Goal: Transaction & Acquisition: Subscribe to service/newsletter

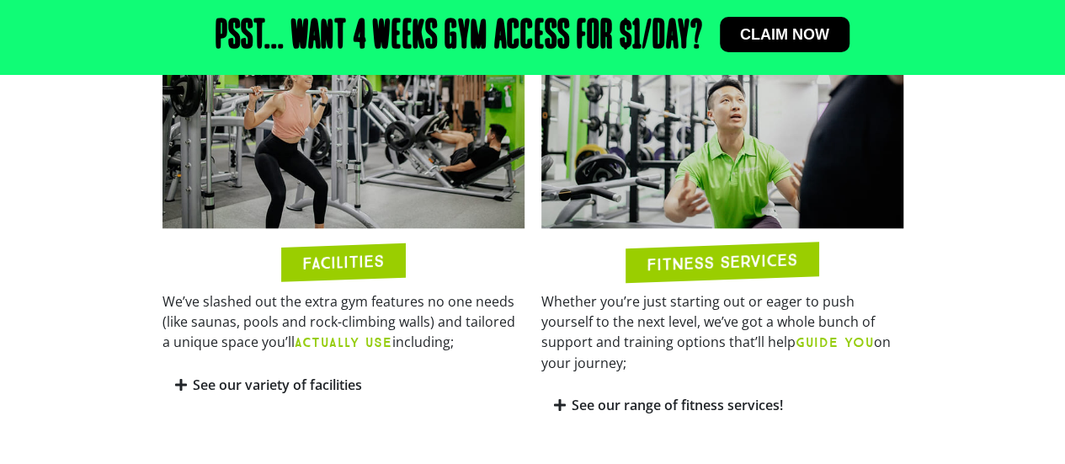
scroll to position [794, 0]
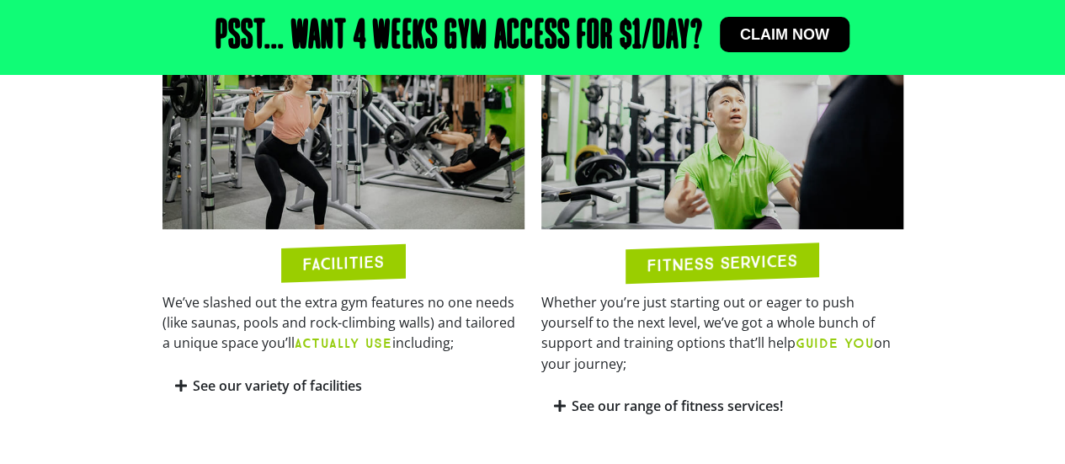
click at [232, 390] on link "See our variety of facilities" at bounding box center [277, 385] width 169 height 19
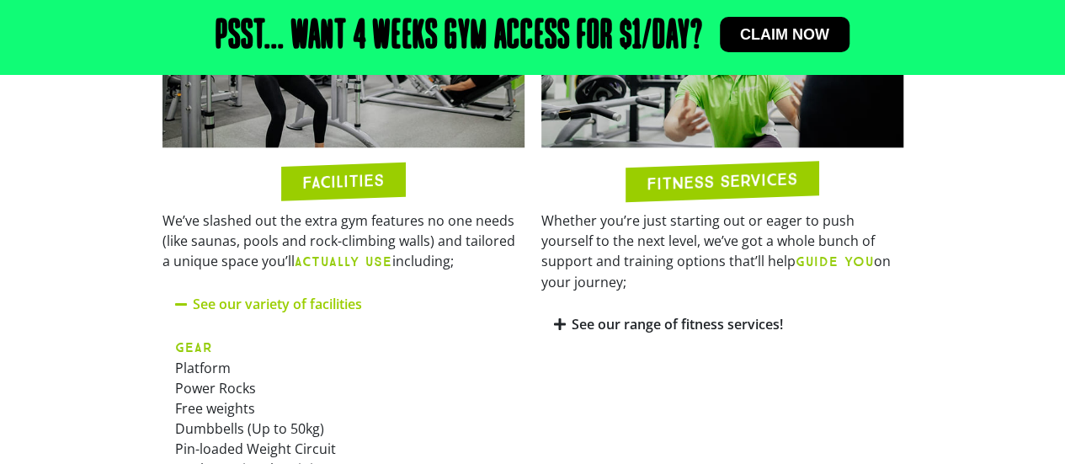
scroll to position [927, 0]
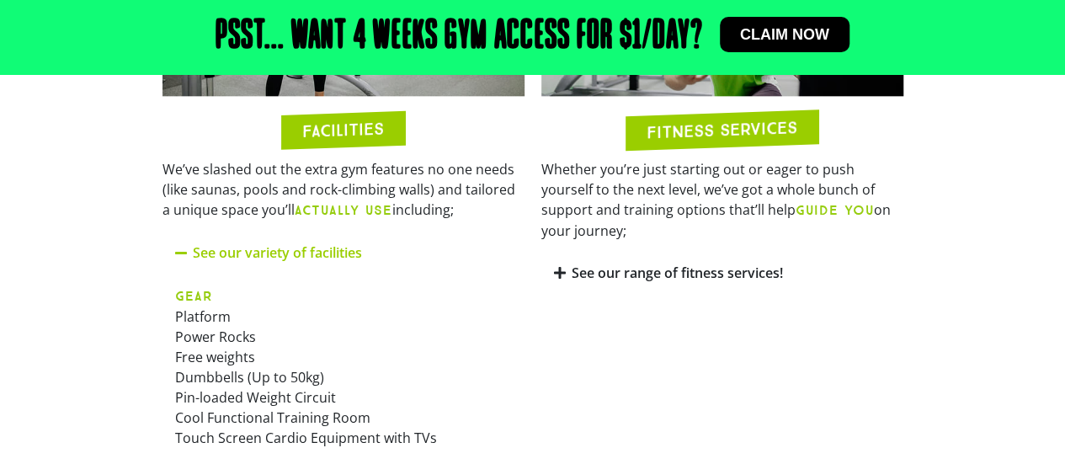
drag, startPoint x: 343, startPoint y: 380, endPoint x: 269, endPoint y: 341, distance: 84.3
click at [269, 341] on p "GEAR Platform Power Rocks Free weights Dumbbells (Up to 50kg) Pin-loaded Weight…" at bounding box center [343, 366] width 337 height 162
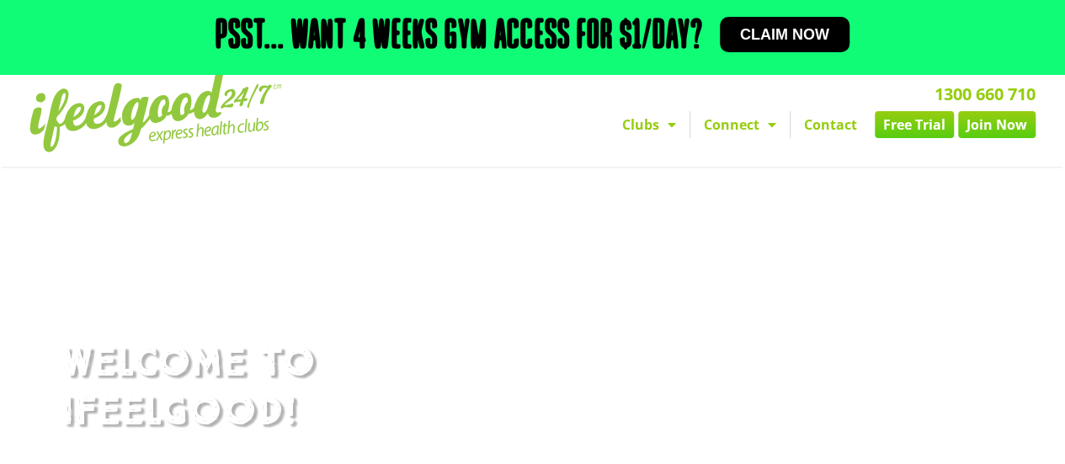
scroll to position [0, 0]
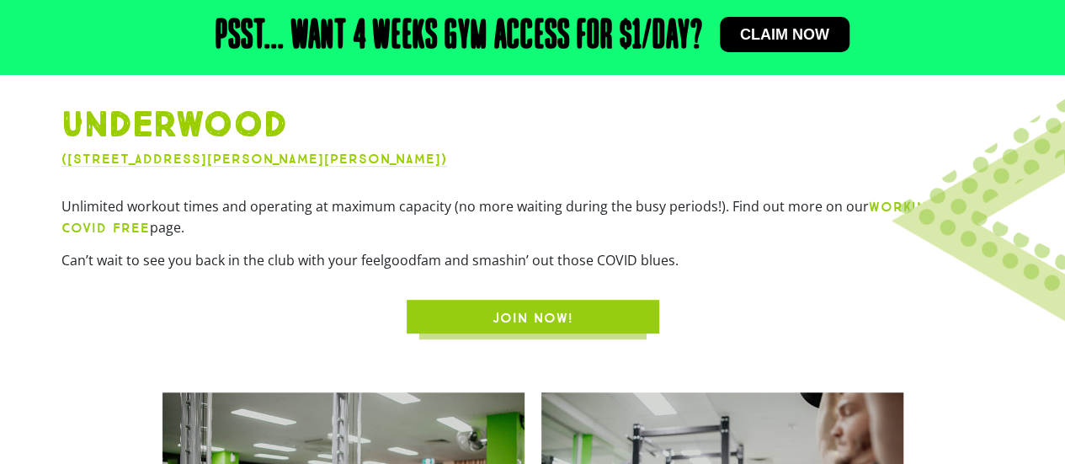
click at [462, 321] on span "JOIN NOW!" at bounding box center [533, 318] width 172 height 20
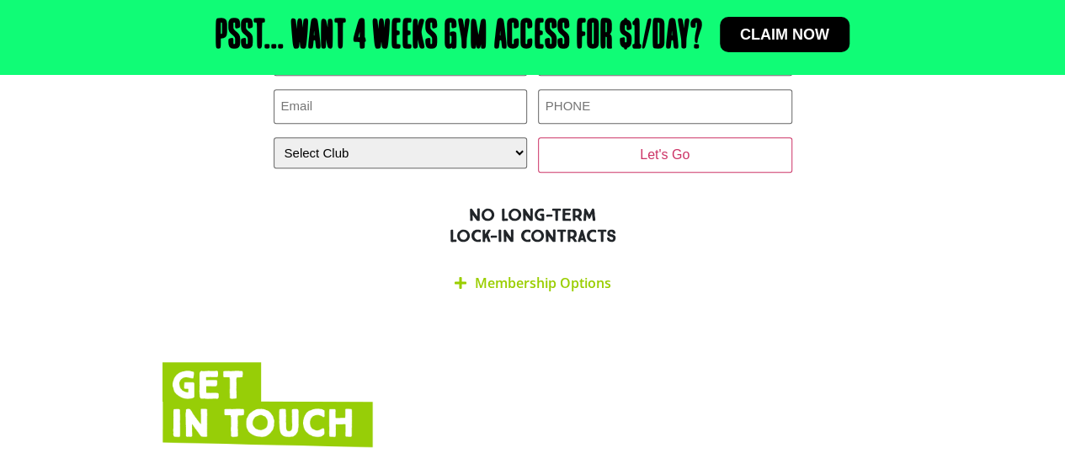
scroll to position [3795, 0]
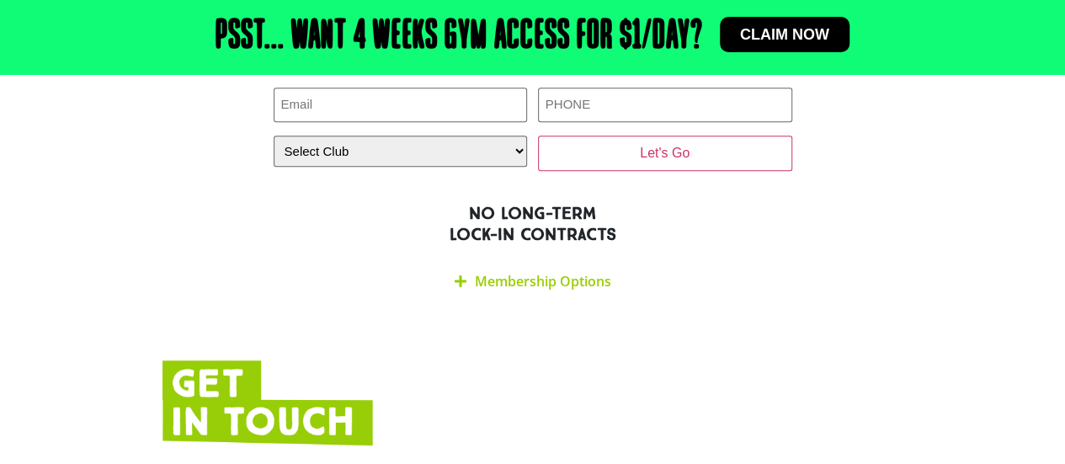
click at [494, 272] on link "Membership Options" at bounding box center [543, 281] width 136 height 19
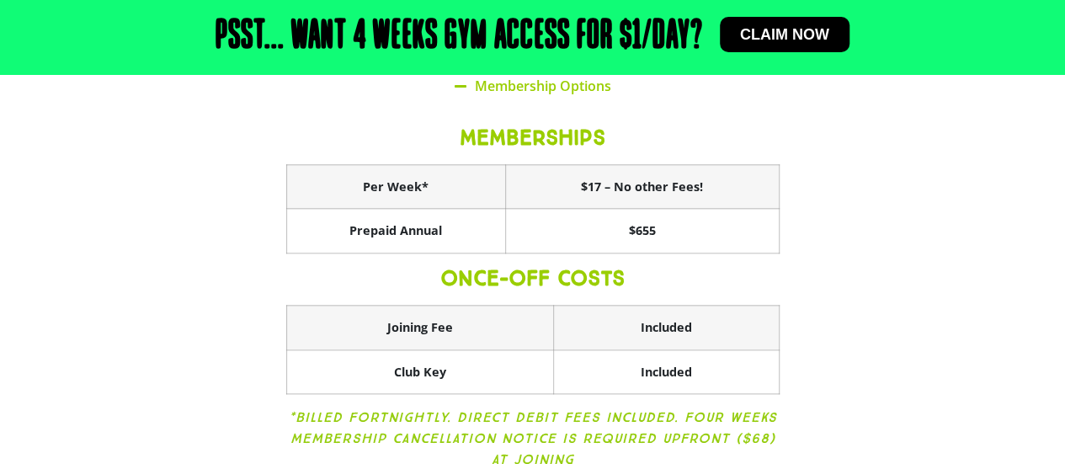
scroll to position [3994, 0]
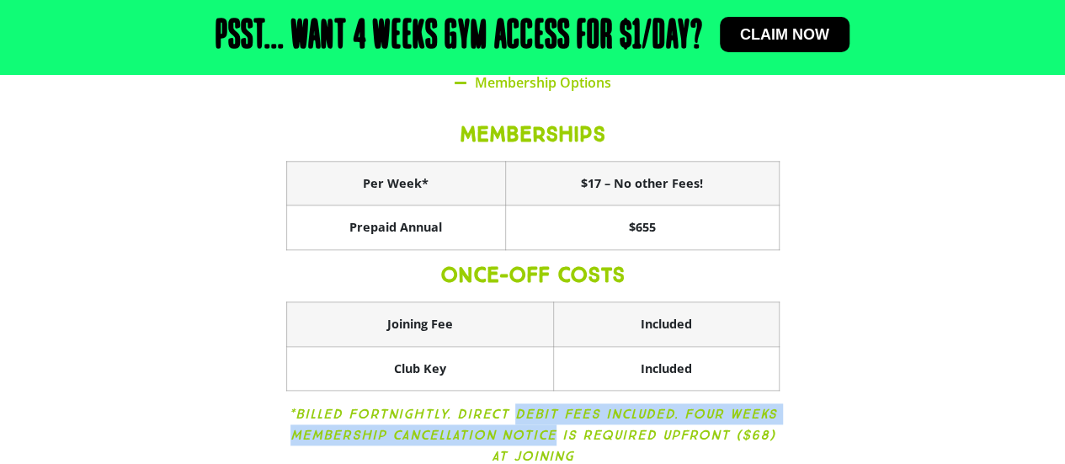
drag, startPoint x: 519, startPoint y: 329, endPoint x: 554, endPoint y: 339, distance: 36.8
click at [554, 406] on icon "*Billed Fortnightly. Direct Debit fees included. Four weeks membership cancella…" at bounding box center [533, 435] width 488 height 58
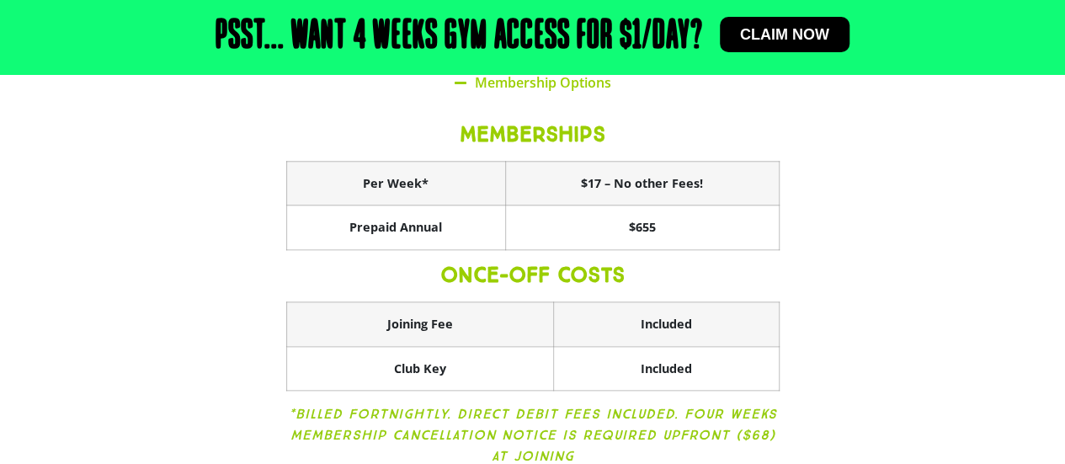
click at [587, 403] on p "*Billed Fortnightly. Direct Debit fees included. Four weeks membership cancella…" at bounding box center [532, 434] width 493 height 63
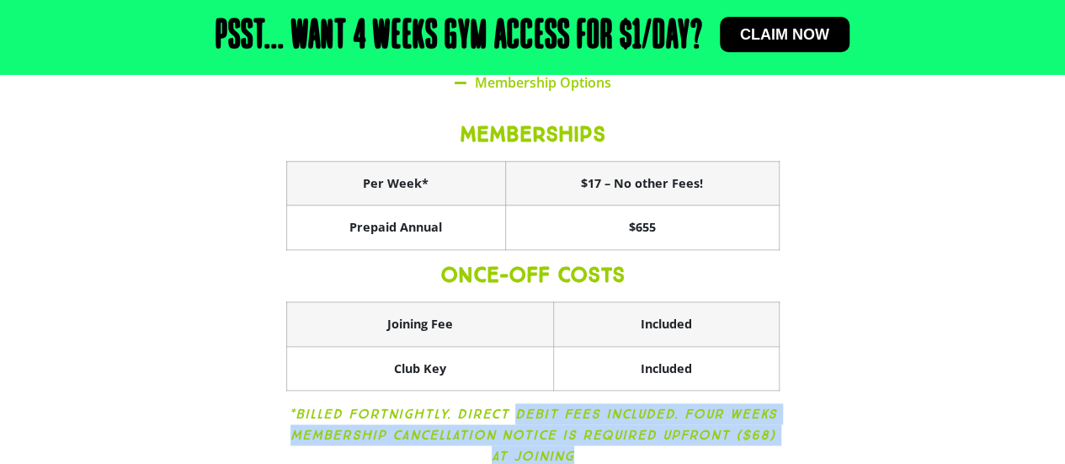
drag, startPoint x: 587, startPoint y: 373, endPoint x: 524, endPoint y: 317, distance: 84.1
click at [524, 403] on p "*Billed Fortnightly. Direct Debit fees included. Four weeks membership cancella…" at bounding box center [532, 434] width 493 height 63
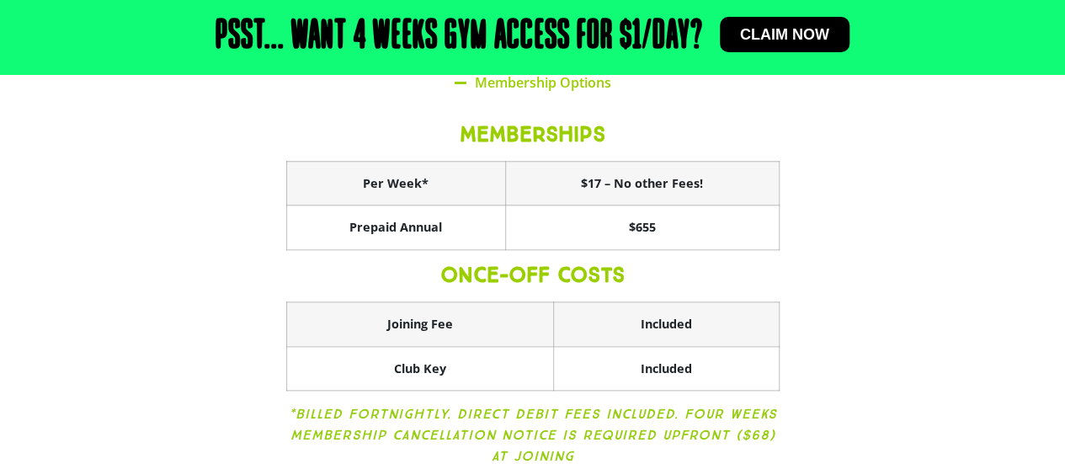
drag, startPoint x: 433, startPoint y: 334, endPoint x: 413, endPoint y: 322, distance: 23.4
click at [413, 406] on icon "*Billed Fortnightly. Direct Debit fees included. Four weeks membership cancella…" at bounding box center [533, 435] width 488 height 58
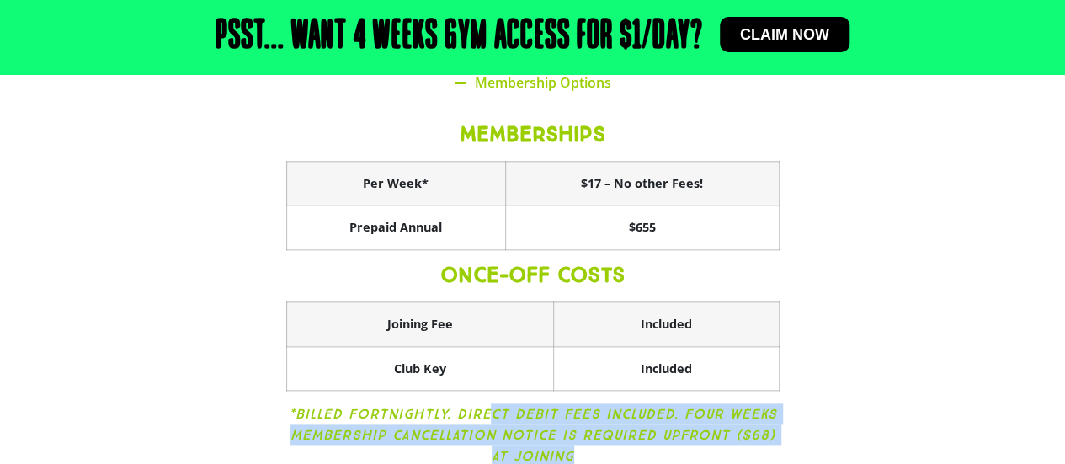
drag, startPoint x: 489, startPoint y: 325, endPoint x: 599, endPoint y: 356, distance: 114.6
click at [599, 403] on p "*Billed Fortnightly. Direct Debit fees included. Four weeks membership cancella…" at bounding box center [532, 434] width 493 height 63
click at [563, 406] on icon "*Billed Fortnightly. Direct Debit fees included. Four weeks membership cancella…" at bounding box center [533, 435] width 488 height 58
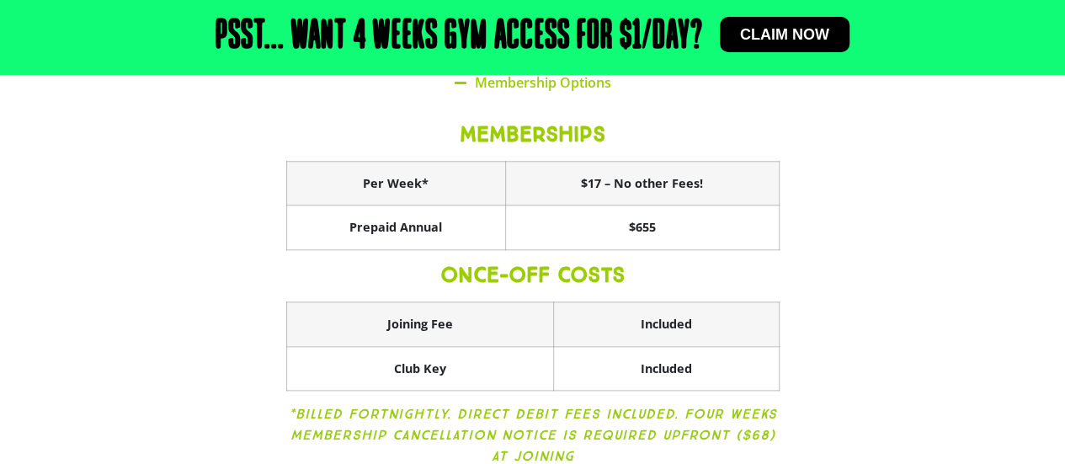
click at [563, 406] on icon "*Billed Fortnightly. Direct Debit fees included. Four weeks membership cancella…" at bounding box center [533, 435] width 488 height 58
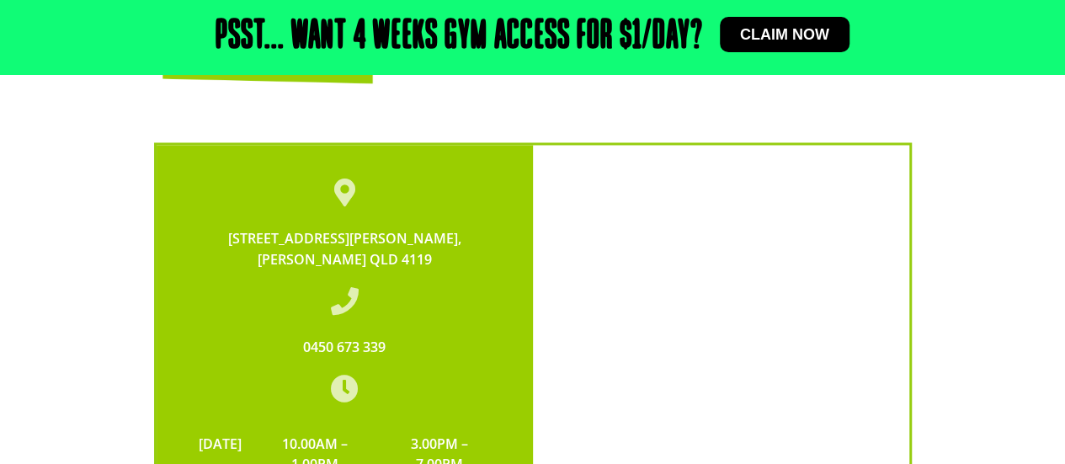
scroll to position [4544, 0]
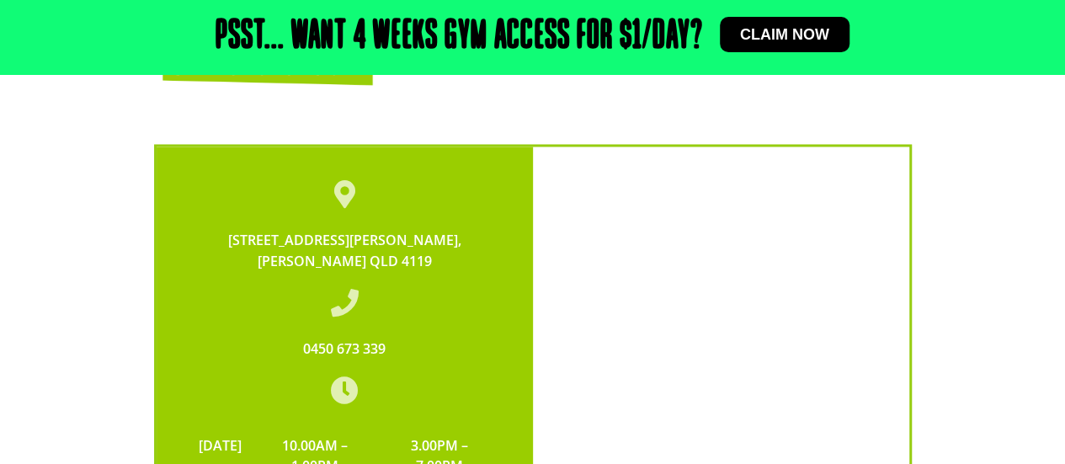
click at [407, 426] on td "3.00PM – 7.00PM" at bounding box center [439, 454] width 120 height 57
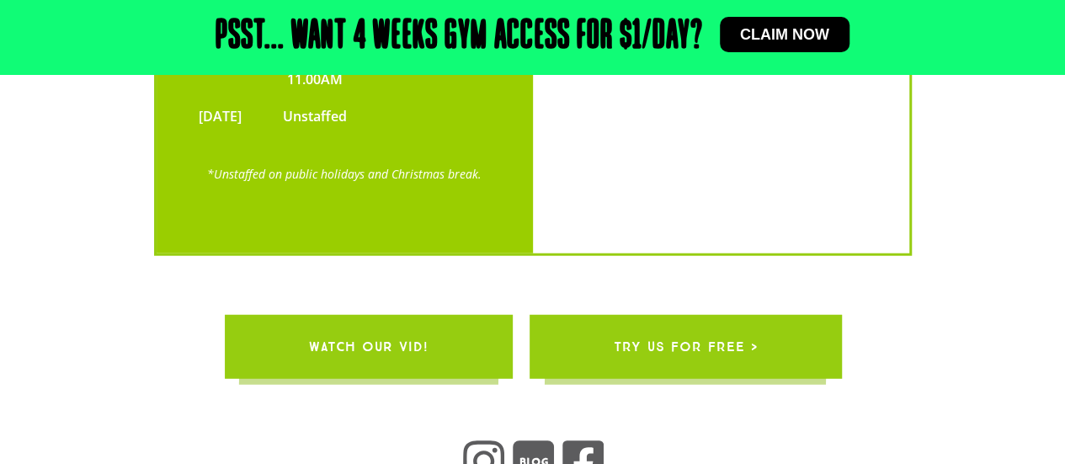
scroll to position [5194, 0]
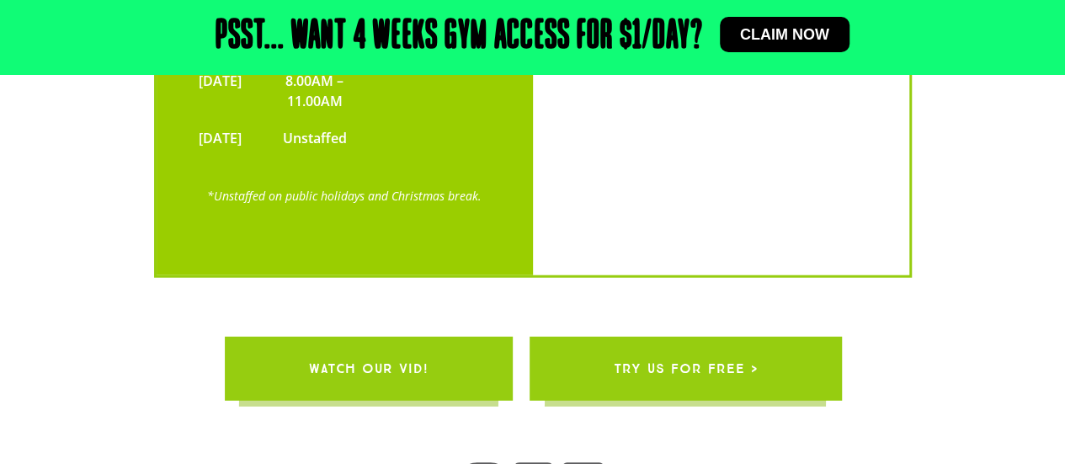
click at [636, 345] on span "try us for free >" at bounding box center [685, 368] width 144 height 47
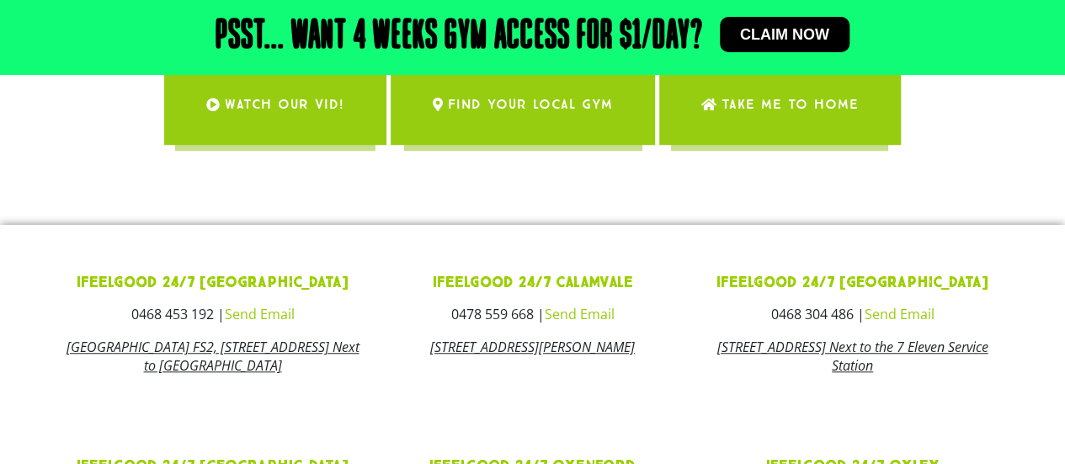
scroll to position [538, 0]
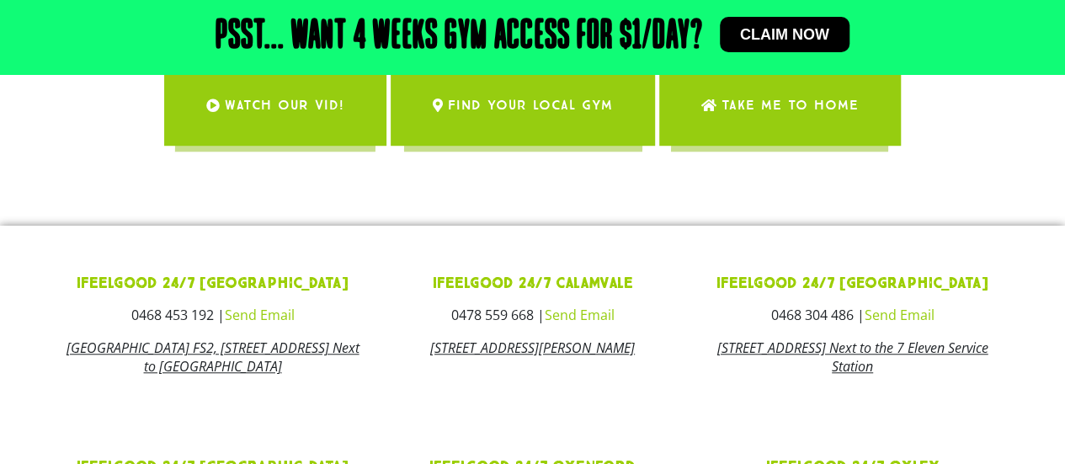
click at [279, 119] on span "WATCH OUR VID!" at bounding box center [285, 105] width 120 height 47
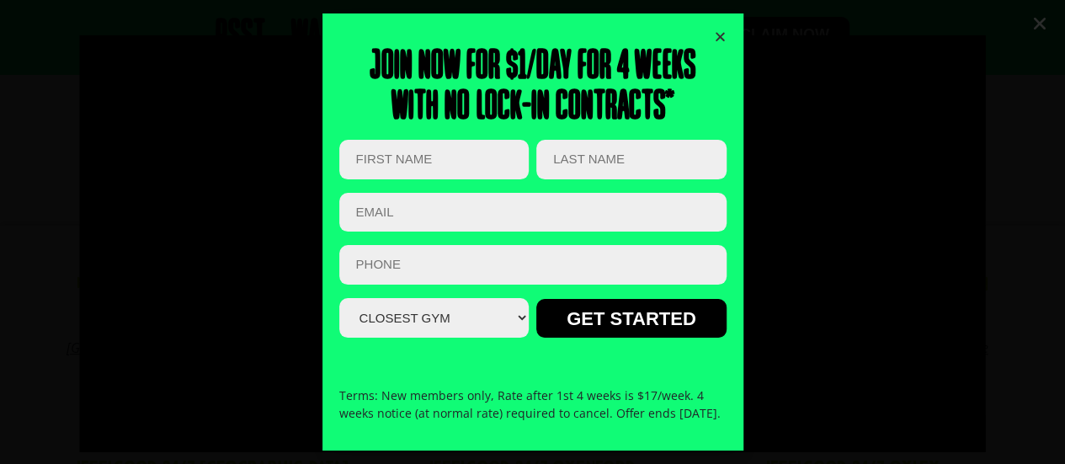
click at [714, 33] on icon "Close" at bounding box center [720, 36] width 13 height 13
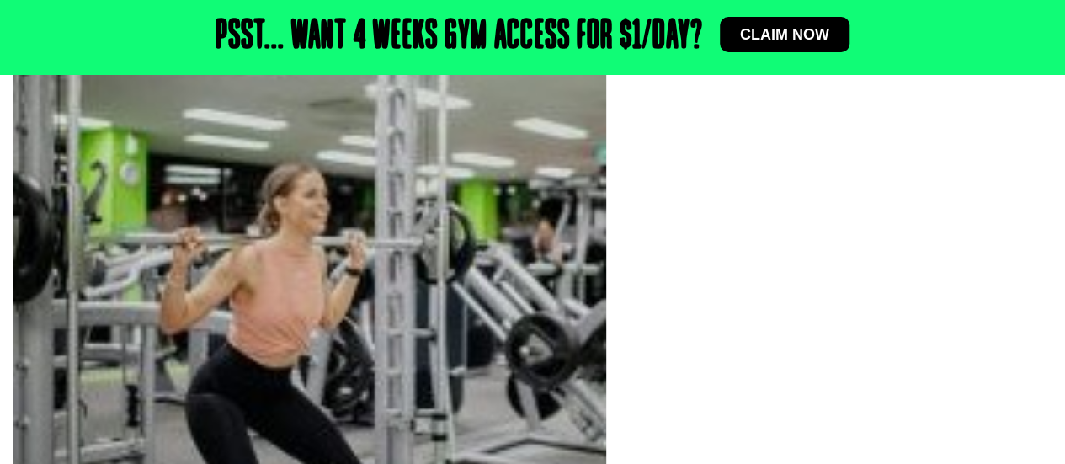
scroll to position [340, 0]
